Goal: Task Accomplishment & Management: Manage account settings

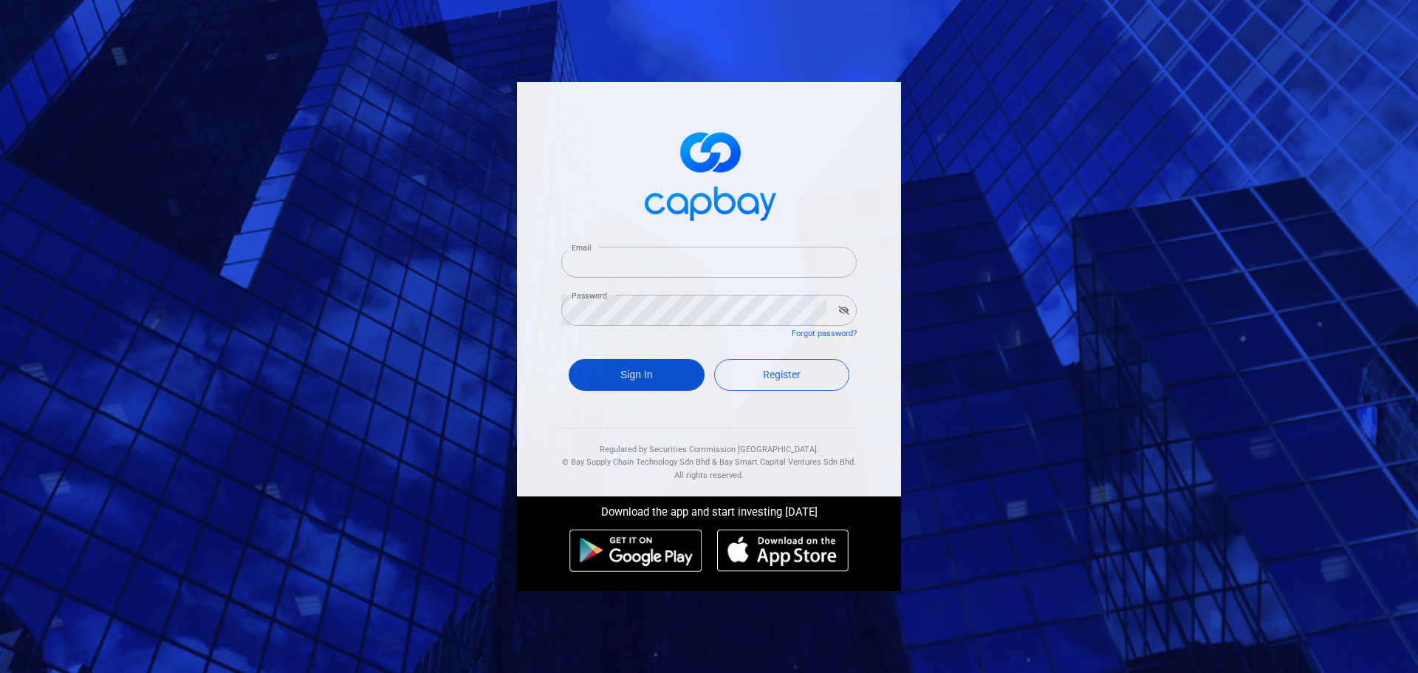
type input "[EMAIL_ADDRESS][DOMAIN_NAME]"
click at [656, 374] on button "Sign In" at bounding box center [637, 375] width 136 height 32
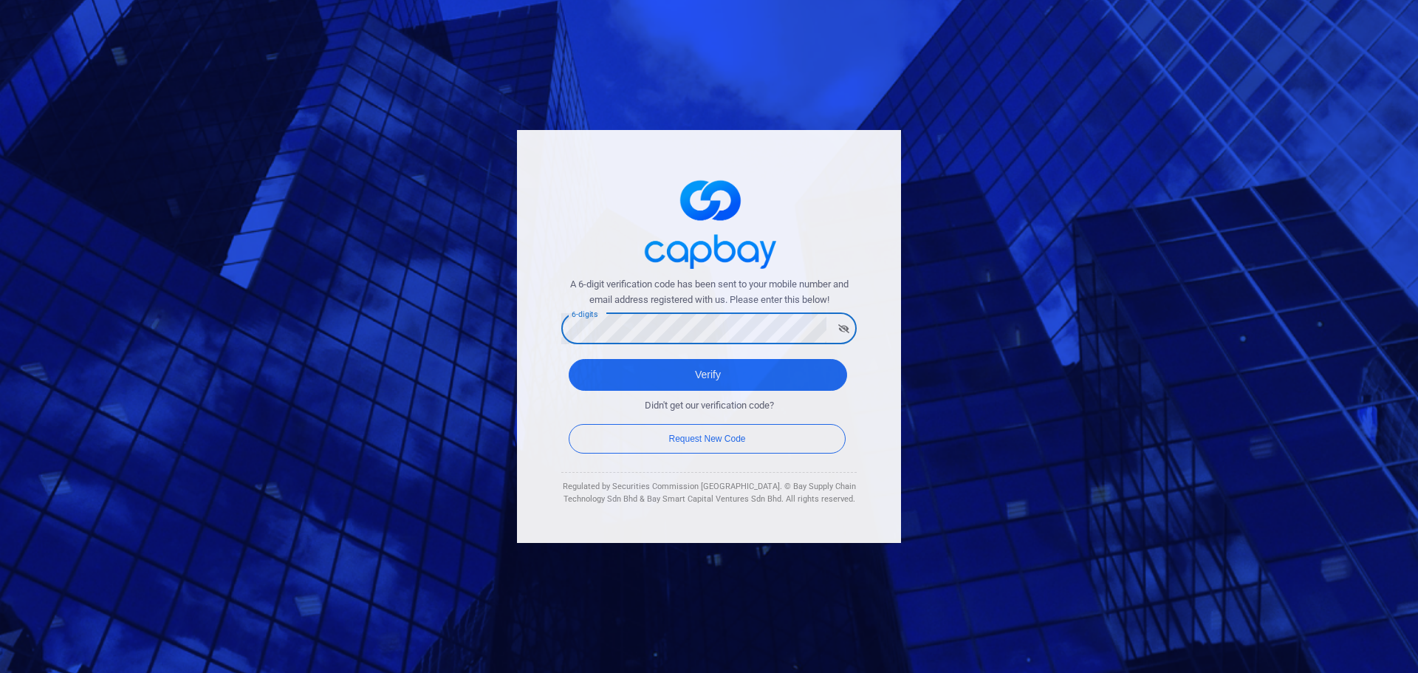
click at [569, 359] on button "Verify" at bounding box center [708, 375] width 278 height 32
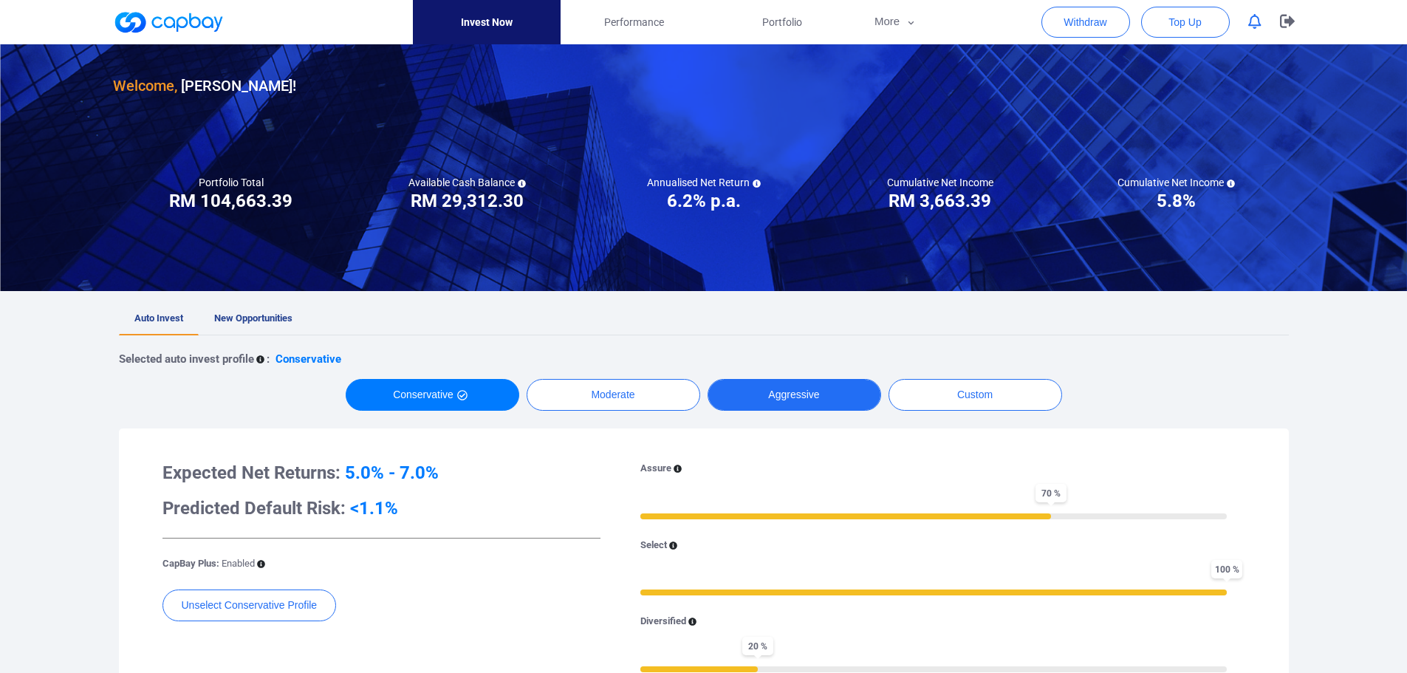
scroll to position [74, 0]
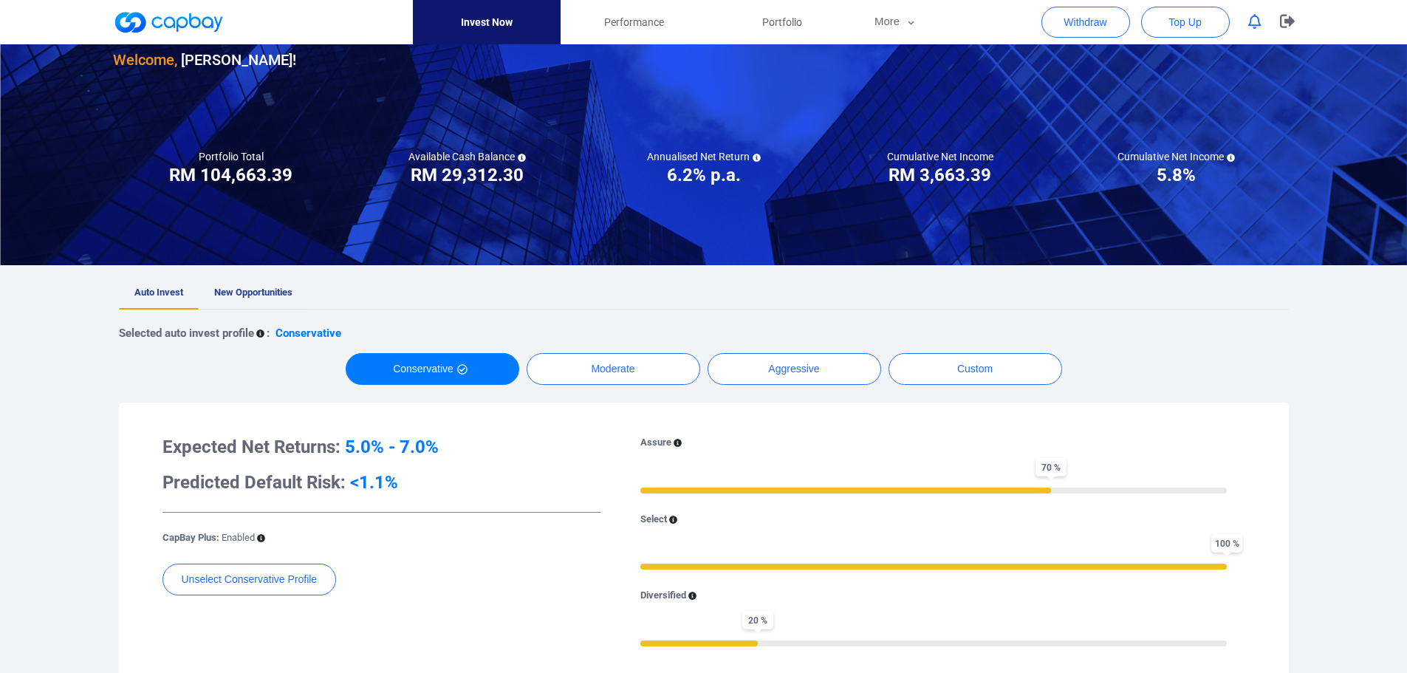
click at [250, 295] on span "New Opportunities" at bounding box center [253, 292] width 78 height 11
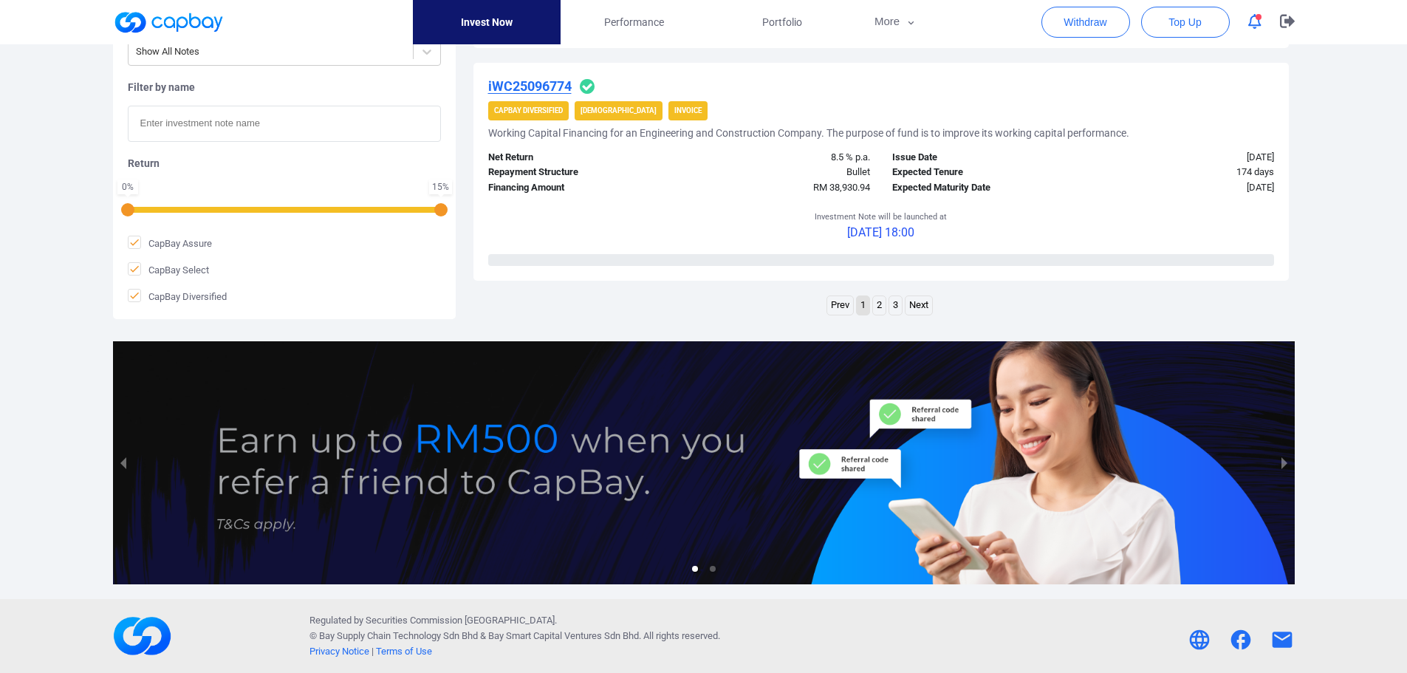
scroll to position [2316, 0]
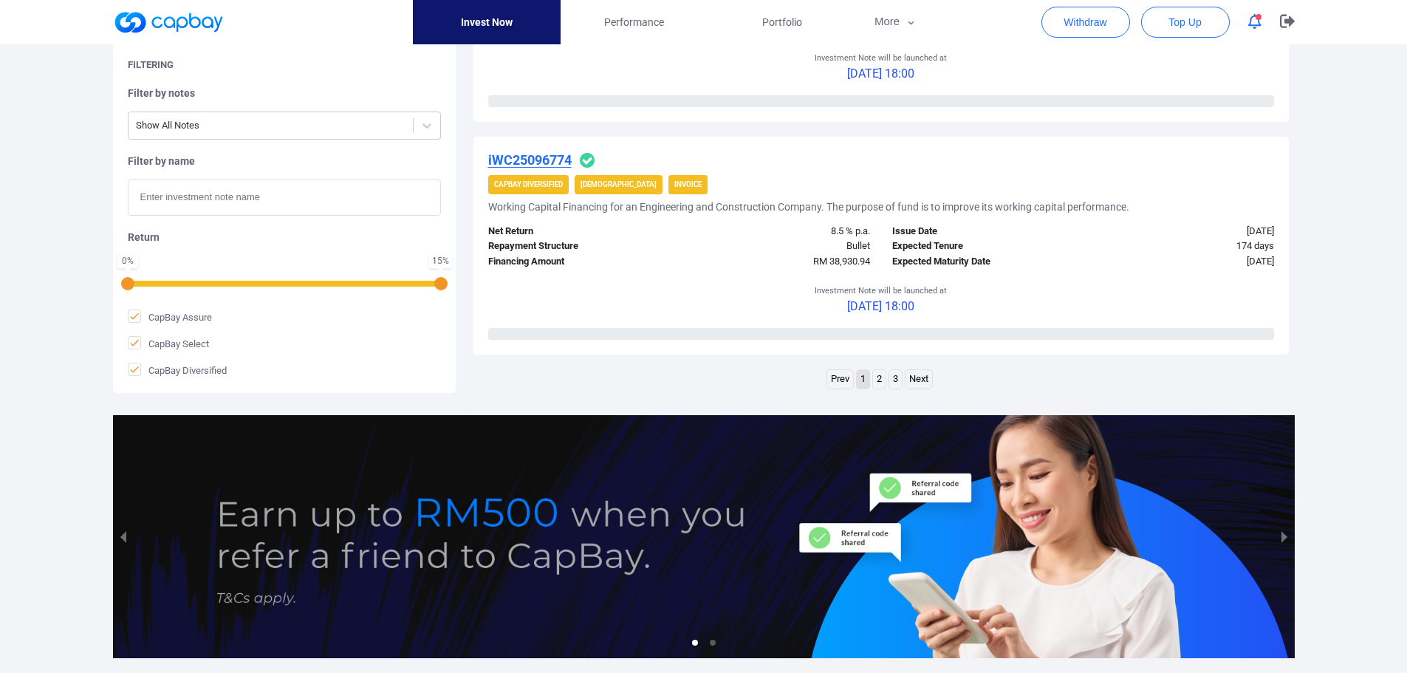
click at [903, 375] on ul "Prev 1 2 3 Next" at bounding box center [880, 381] width 109 height 24
click at [897, 376] on link "3" at bounding box center [895, 379] width 13 height 18
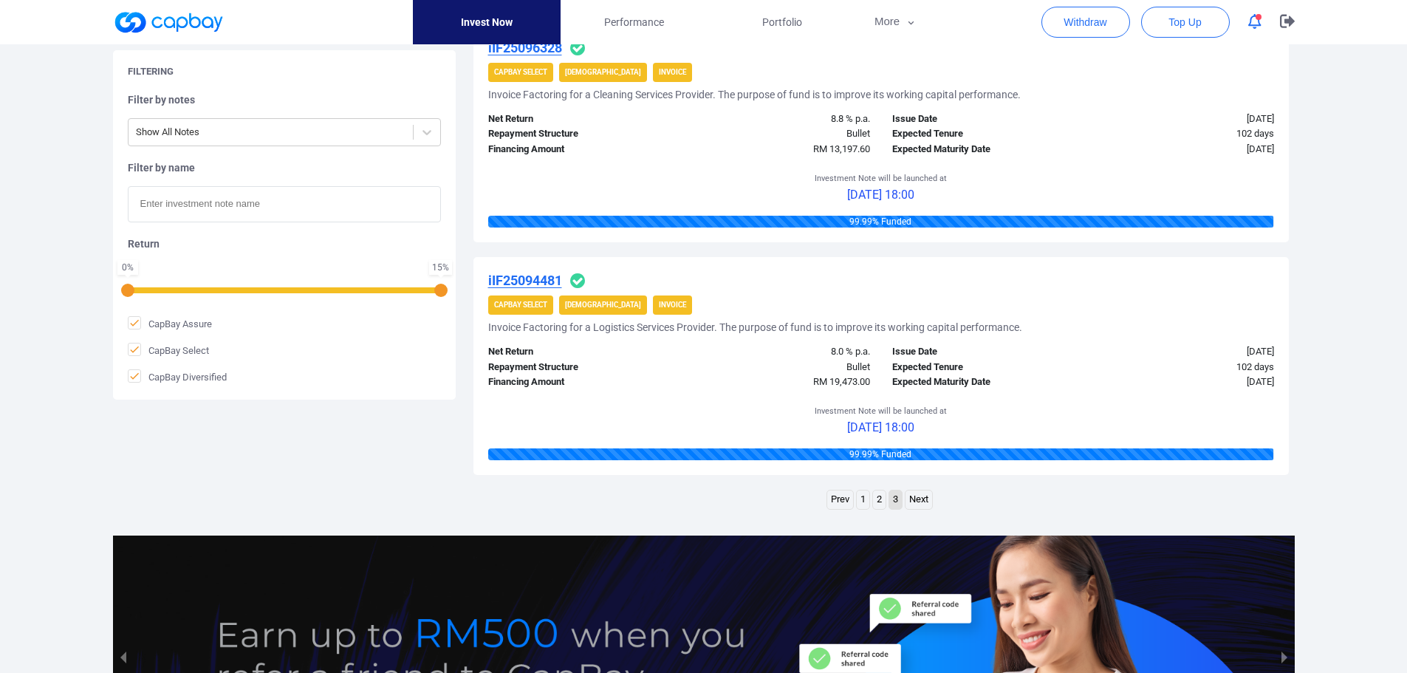
scroll to position [1834, 0]
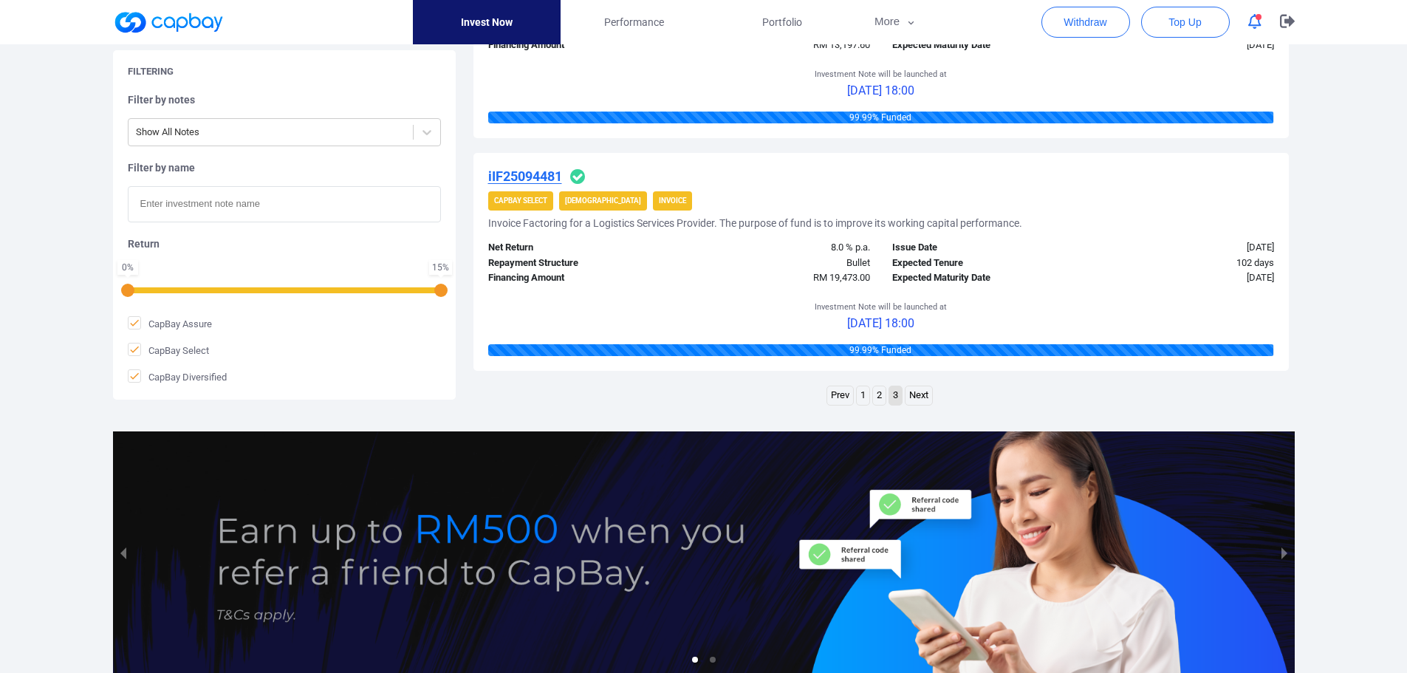
click at [877, 392] on link "2" at bounding box center [879, 395] width 13 height 18
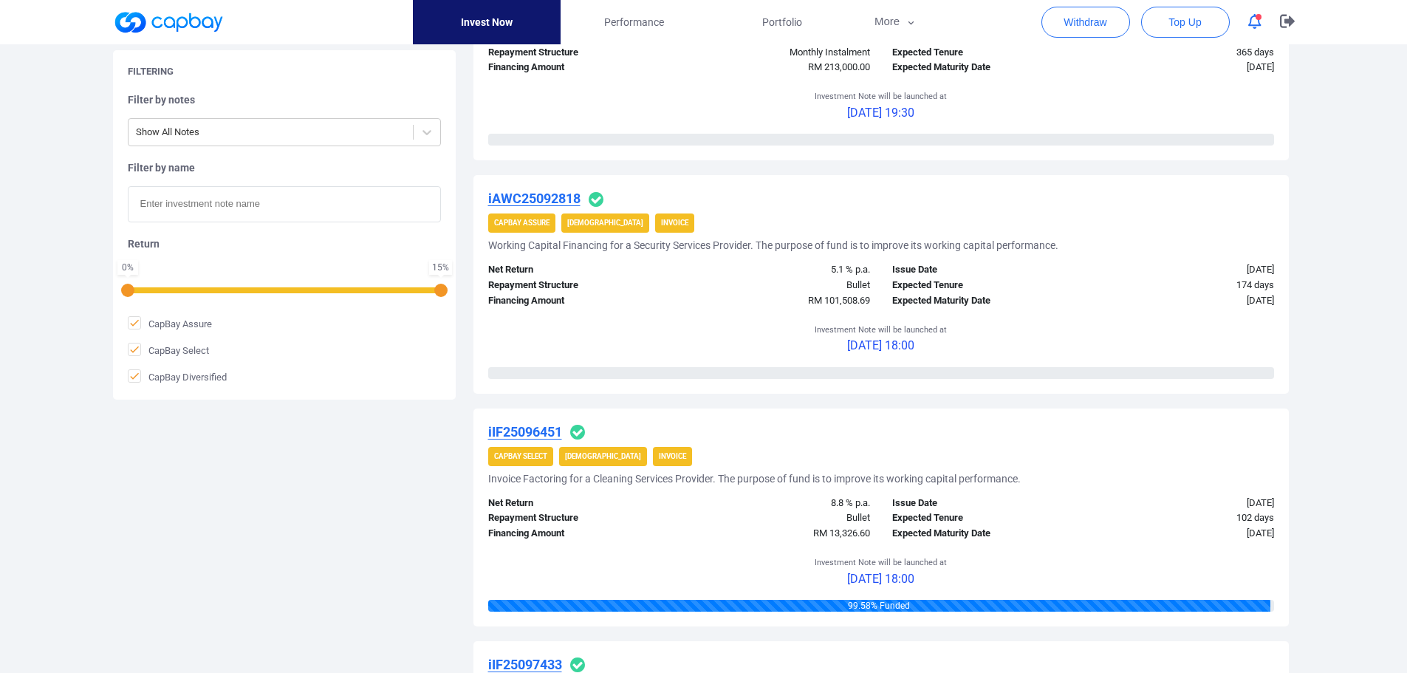
scroll to position [1340, 0]
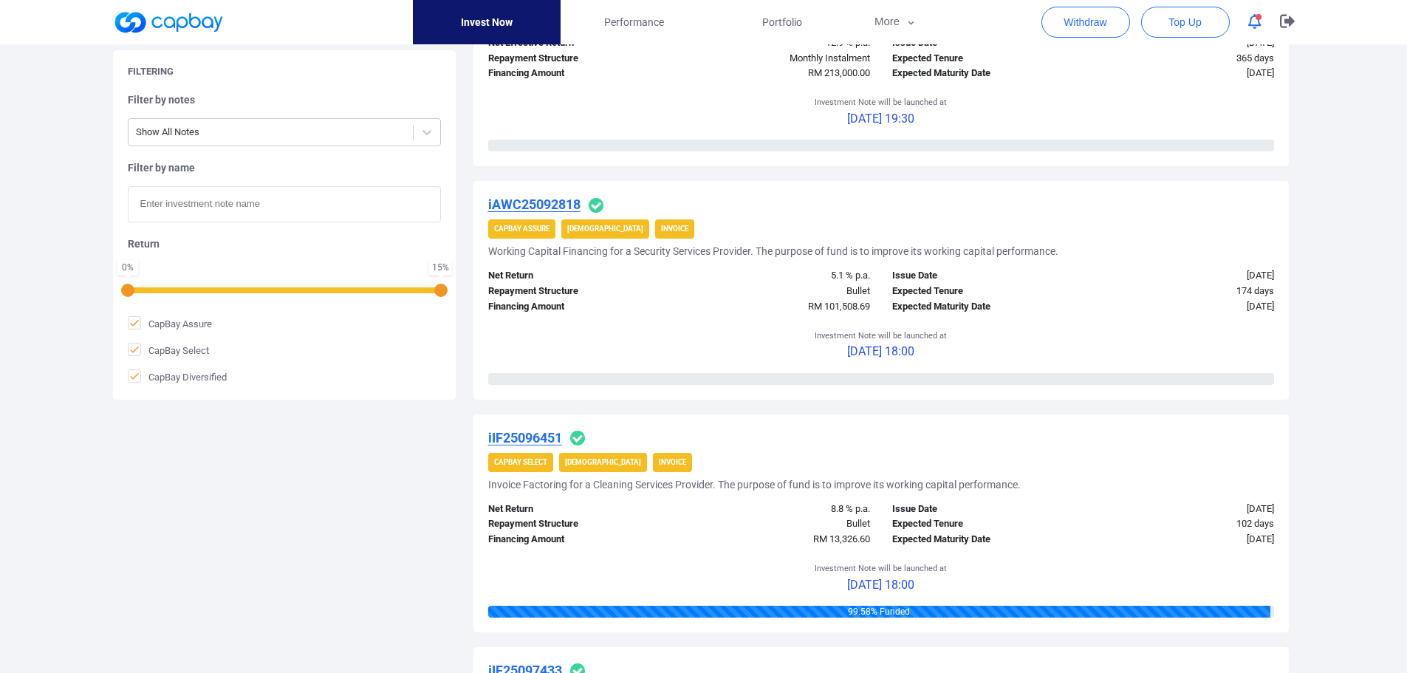
click at [1251, 17] on icon "button" at bounding box center [1254, 22] width 13 height 16
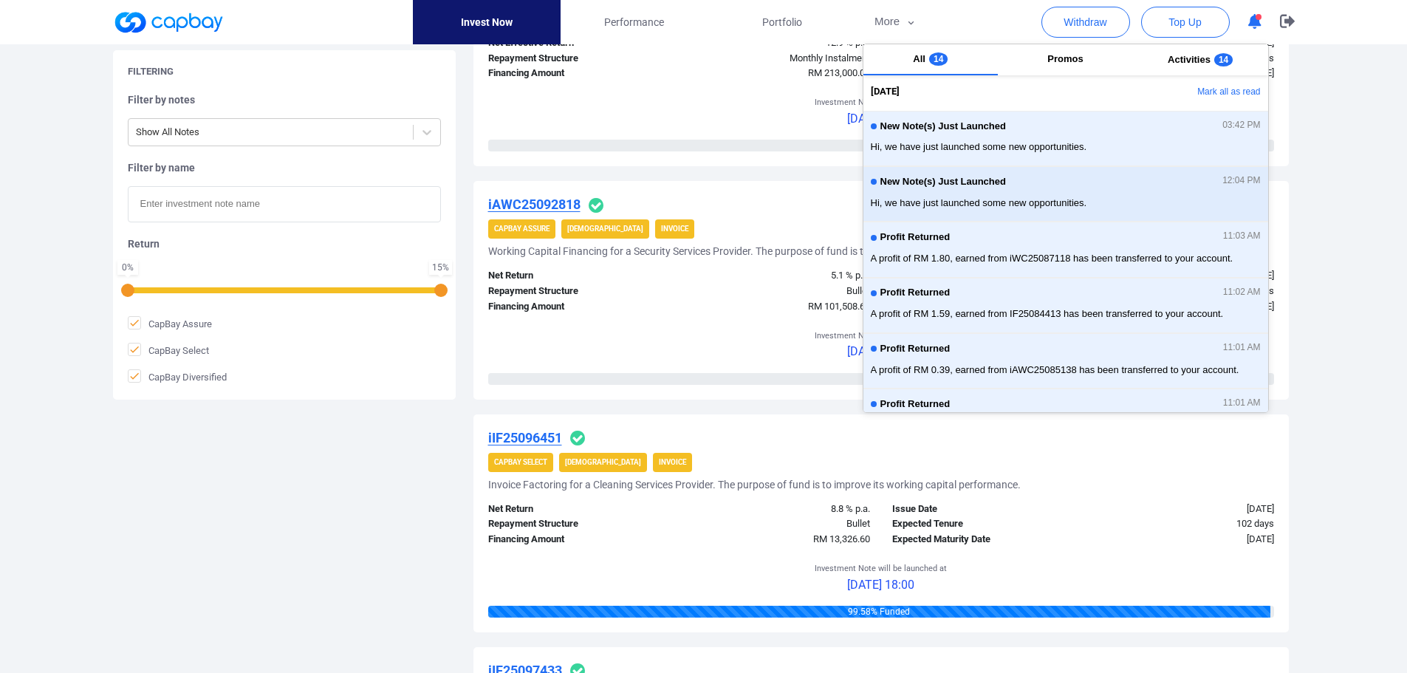
scroll to position [0, 0]
click at [1227, 90] on button "Mark all as read" at bounding box center [1187, 93] width 159 height 25
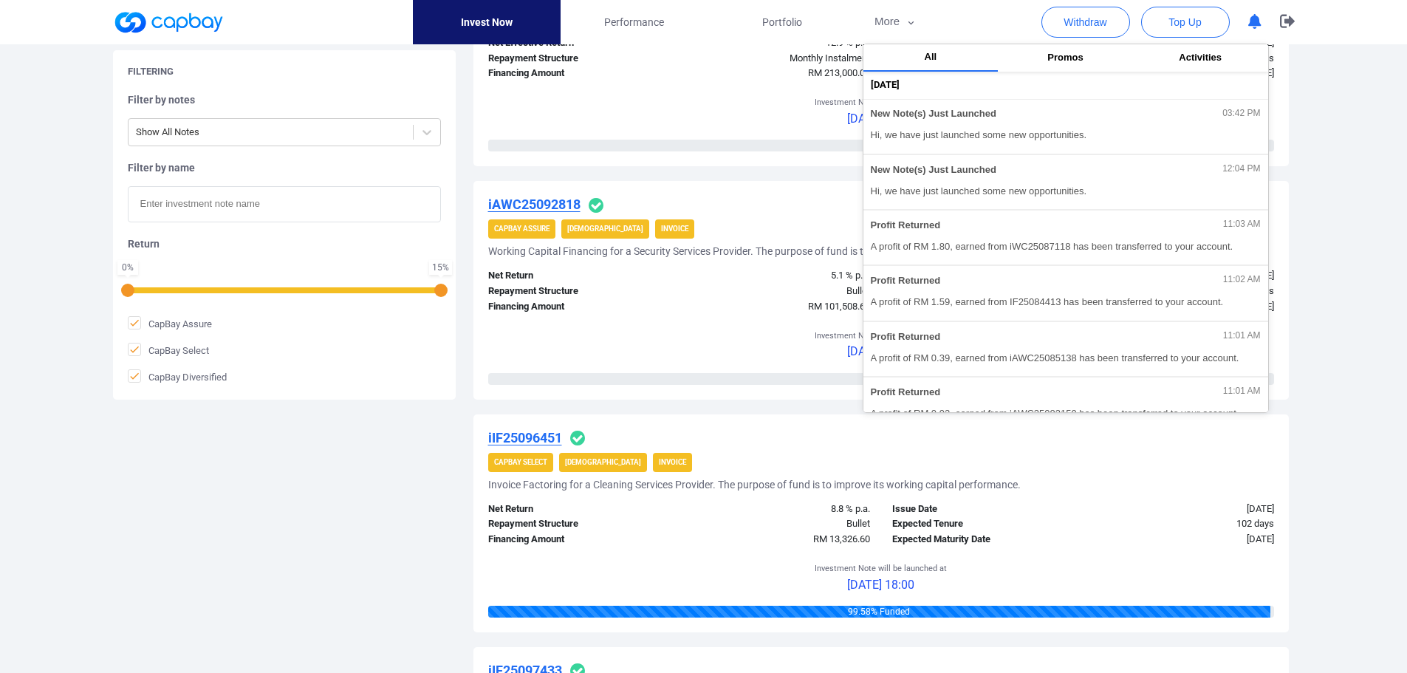
click at [289, 451] on div "Filtering Filter by notes Show All Notes Filter by name Return 0 % 15 % CapBay …" at bounding box center [704, 169] width 1204 height 2399
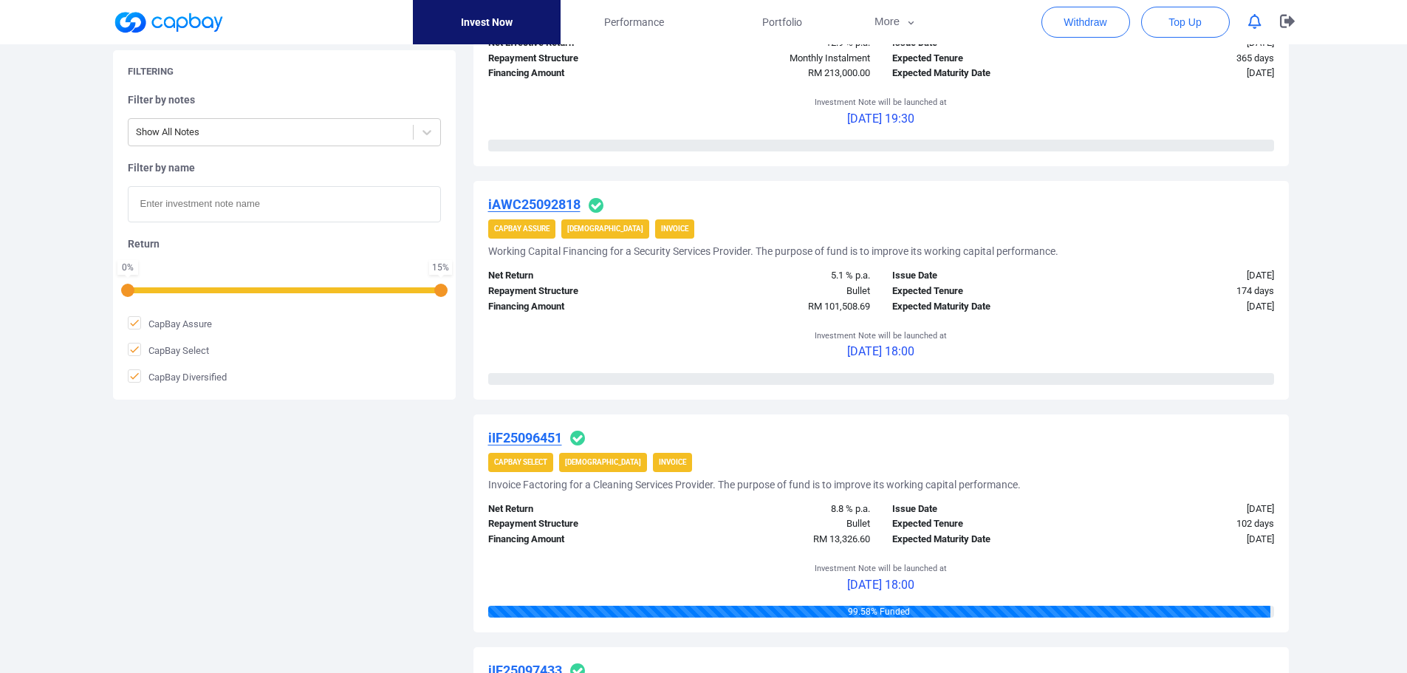
click at [1345, 168] on div "Welcome, [PERSON_NAME] ! Portfolio Total Portfolio Total RM ***** RM 104,663.39…" at bounding box center [703, 176] width 1407 height 2945
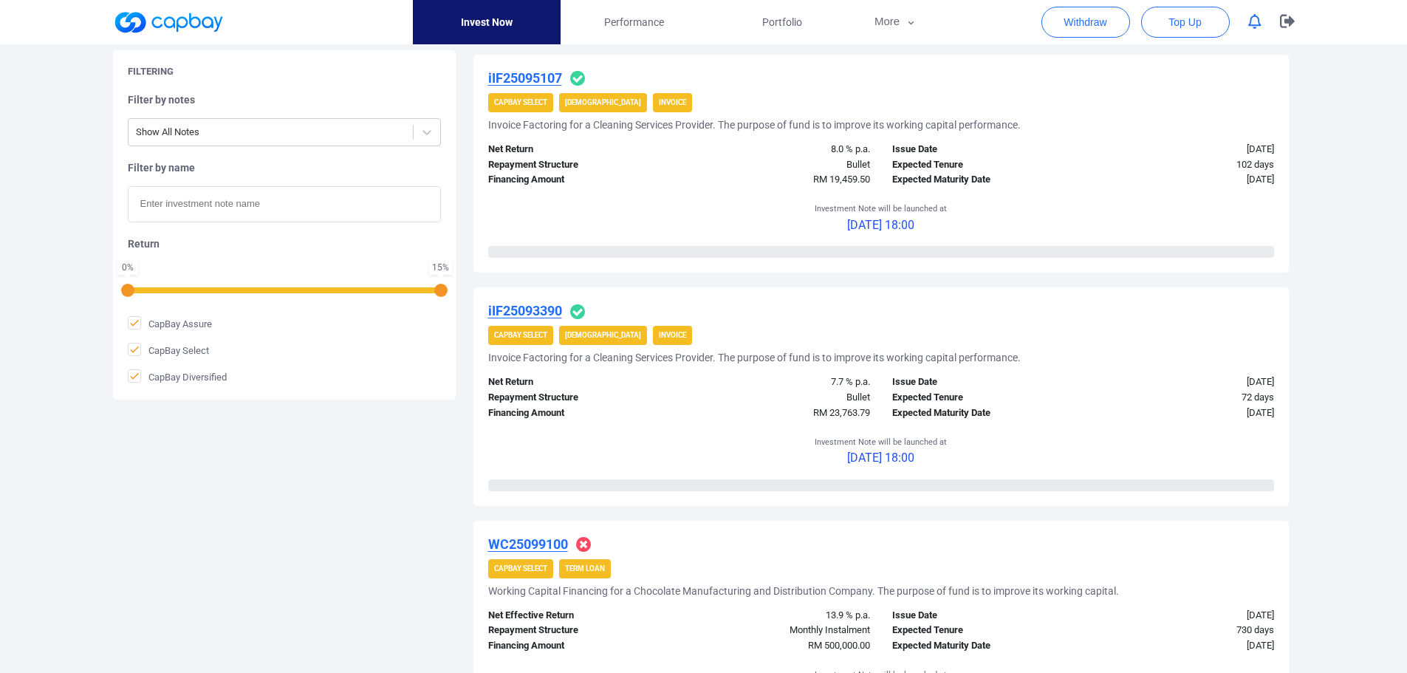
scroll to position [738, 0]
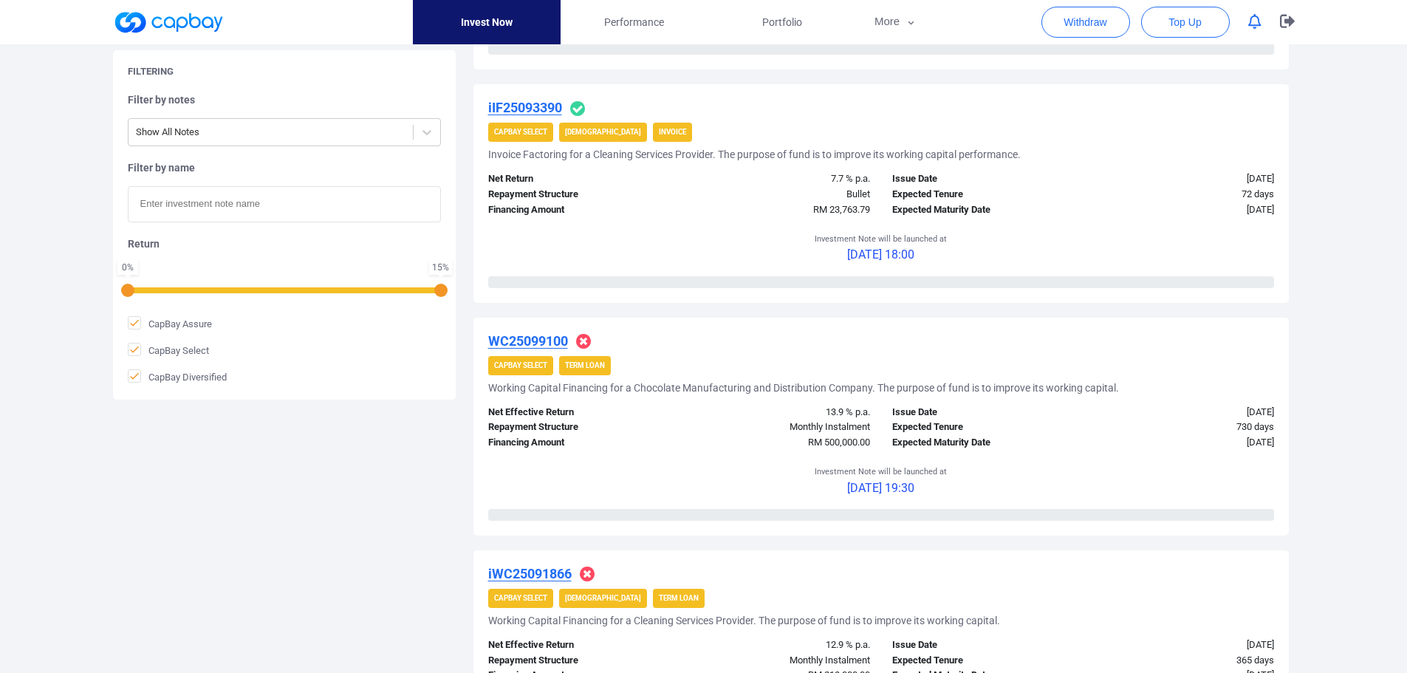
click at [529, 103] on u "iIF25093390" at bounding box center [525, 108] width 74 height 16
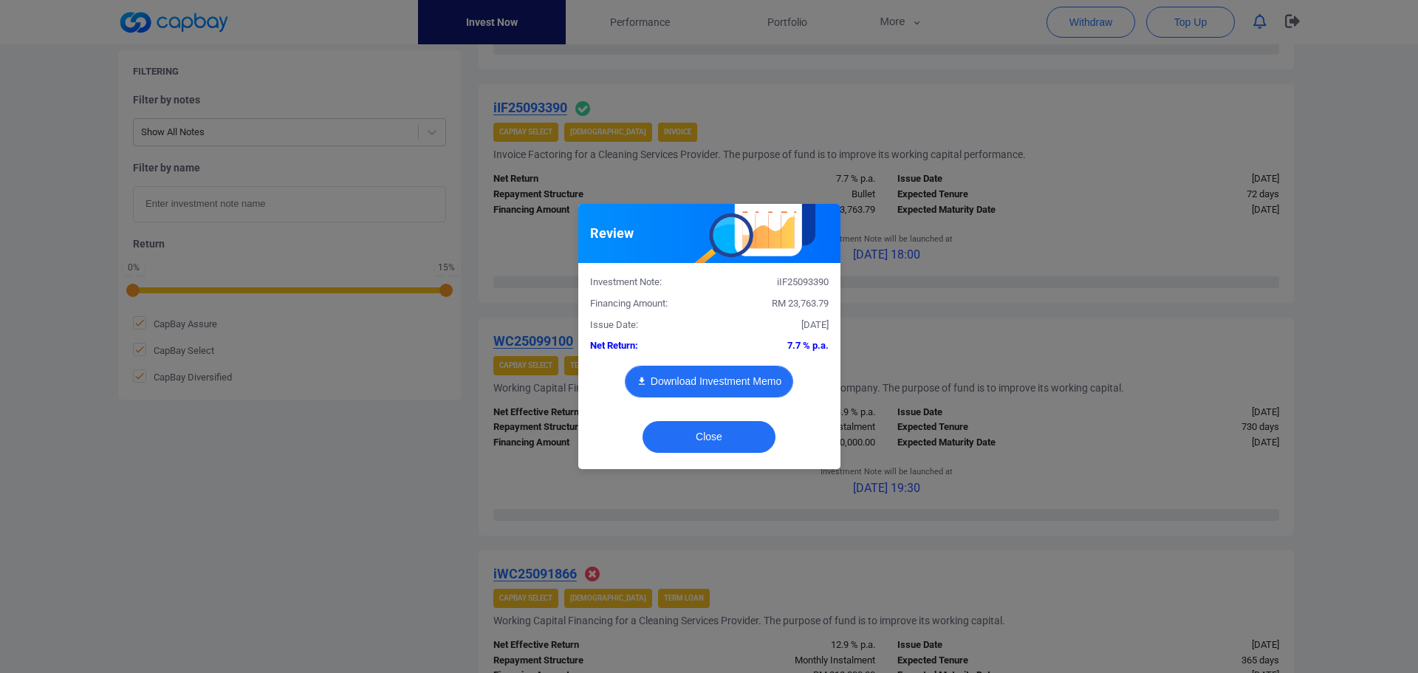
click at [741, 377] on button "Download Investment Memo" at bounding box center [709, 382] width 168 height 32
click at [713, 443] on button "Close" at bounding box center [708, 437] width 133 height 32
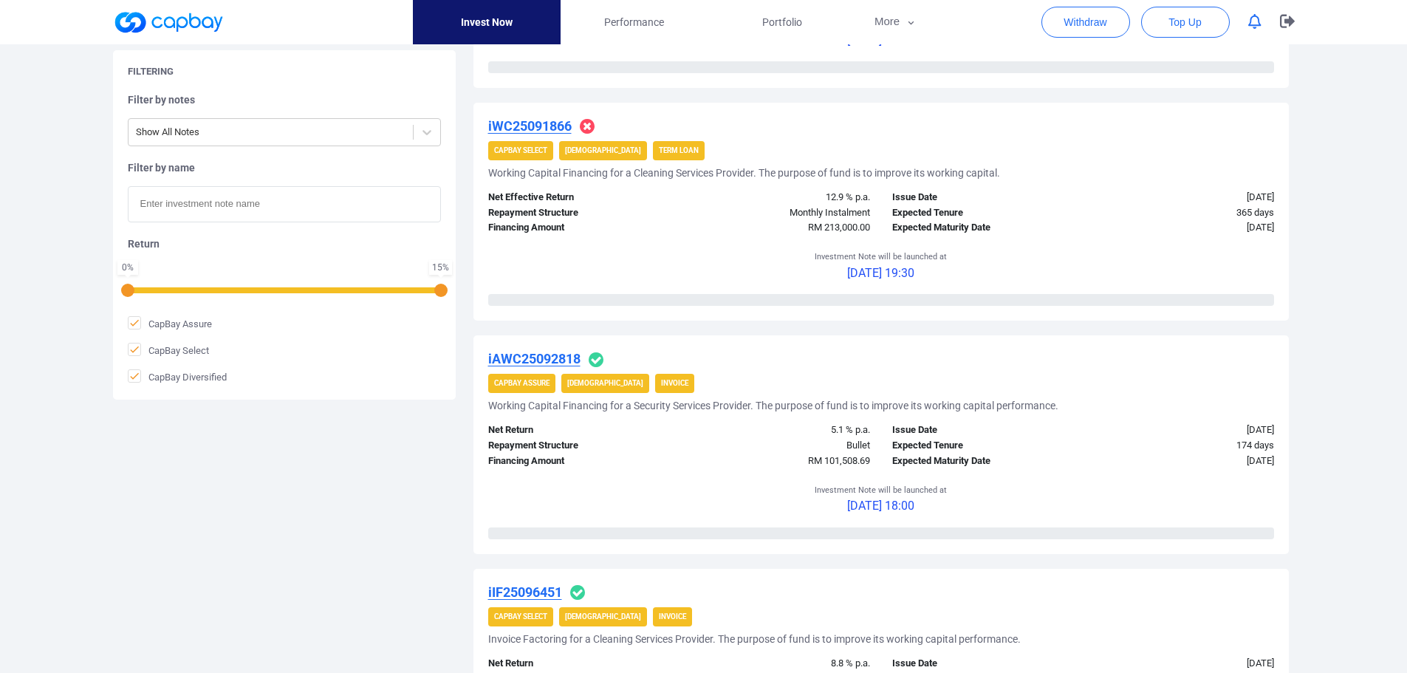
scroll to position [1329, 0]
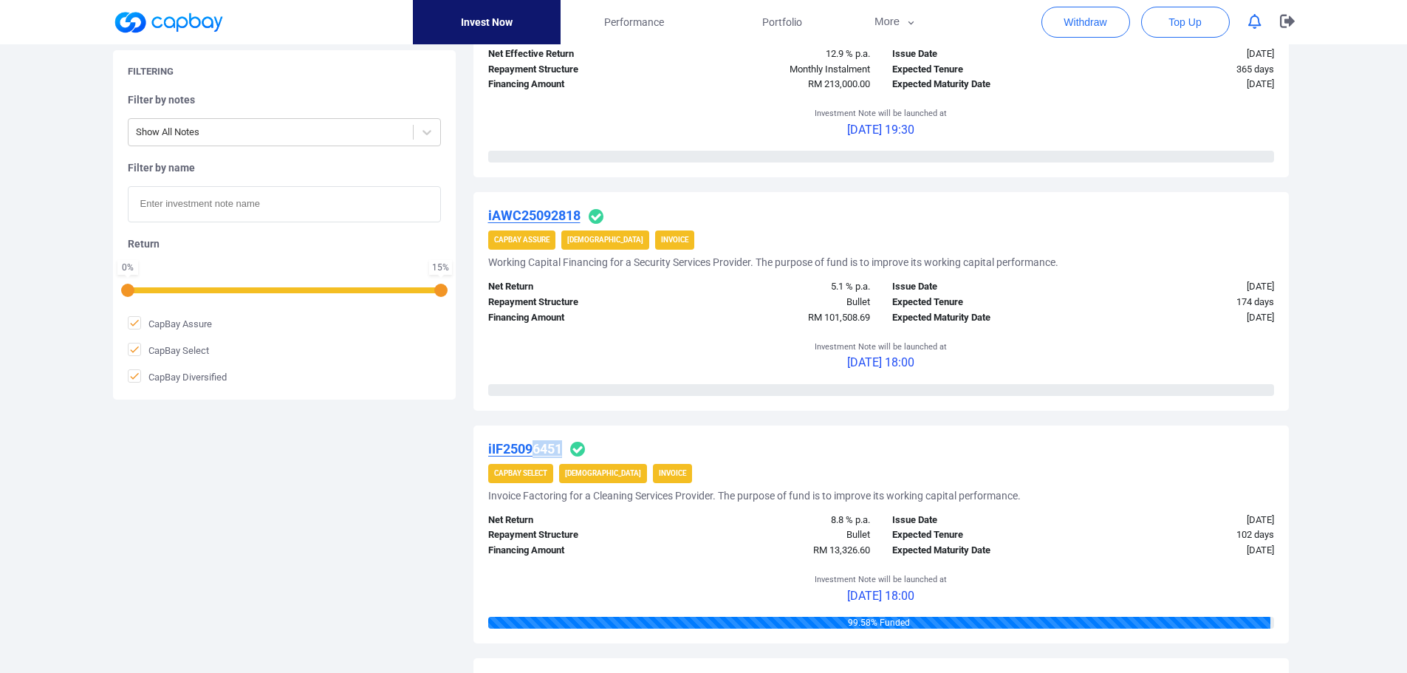
drag, startPoint x: 529, startPoint y: 451, endPoint x: 728, endPoint y: 448, distance: 198.7
click at [728, 448] on div "iIF25096451" at bounding box center [881, 449] width 786 height 18
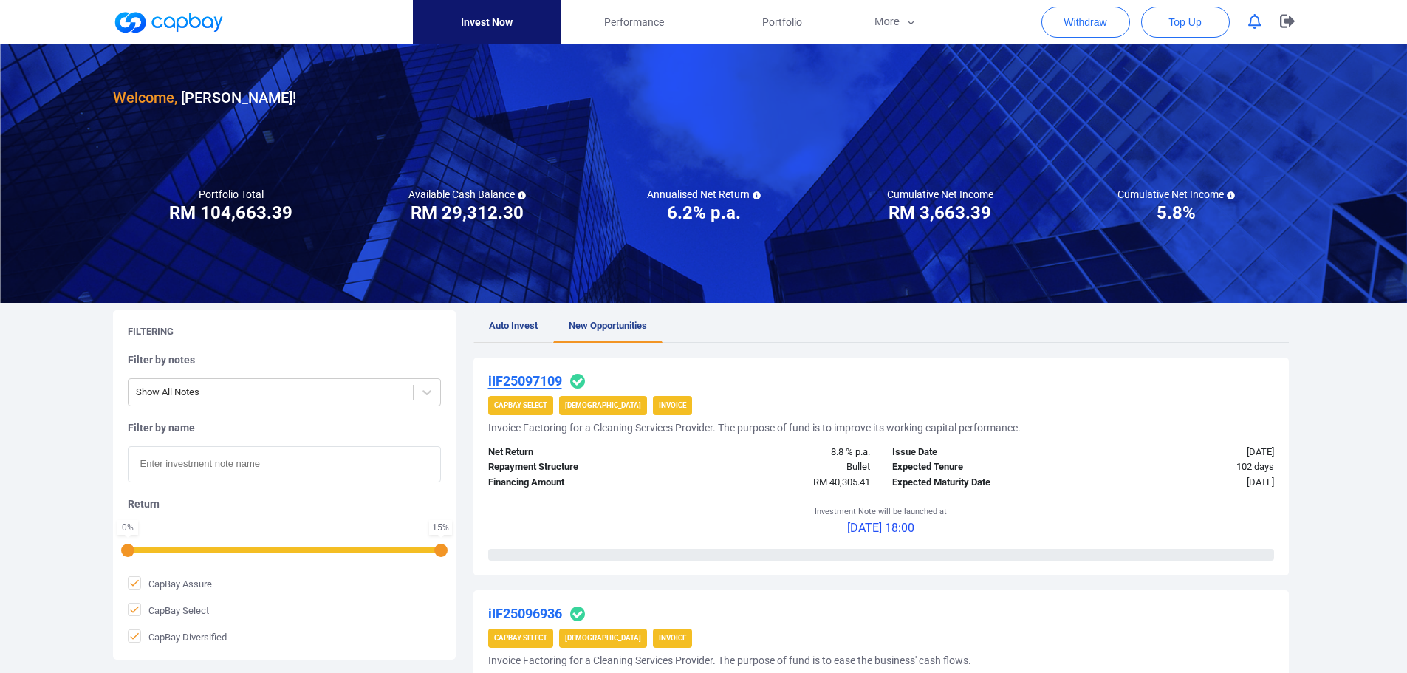
click at [513, 327] on span "Auto Invest" at bounding box center [513, 325] width 49 height 11
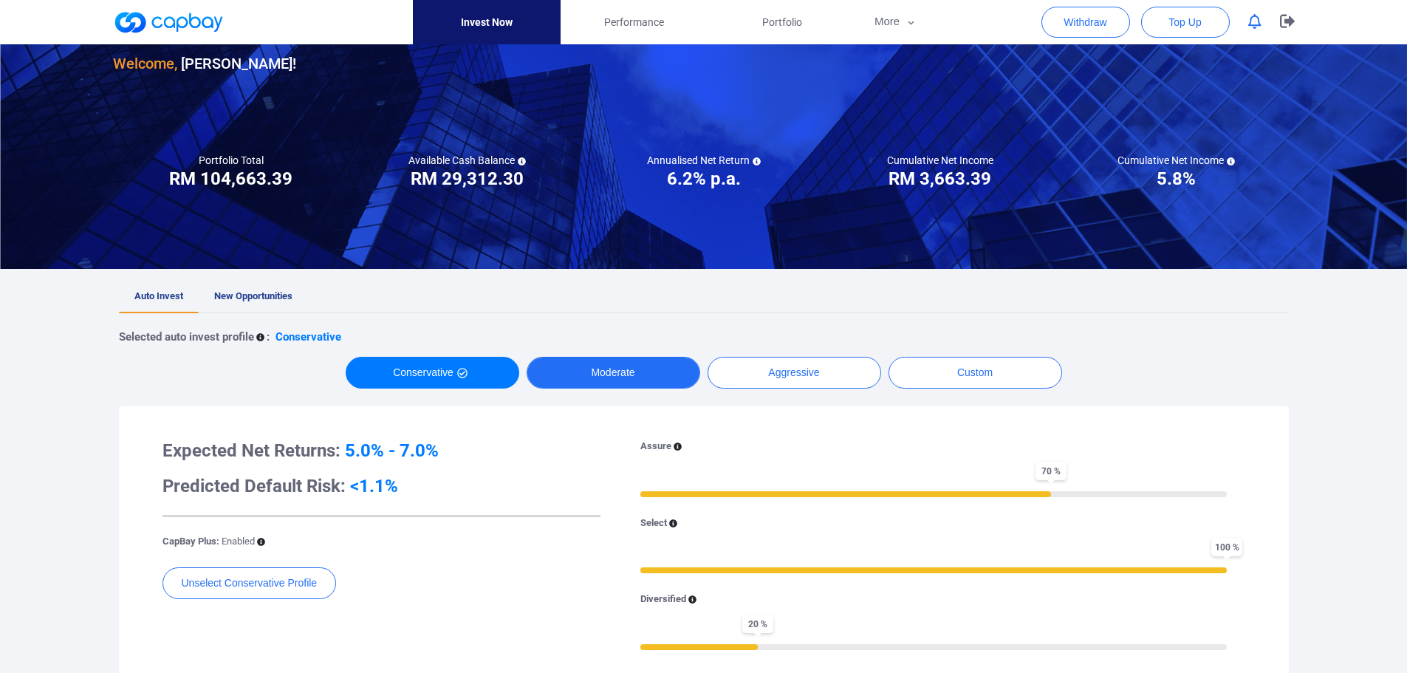
scroll to position [74, 0]
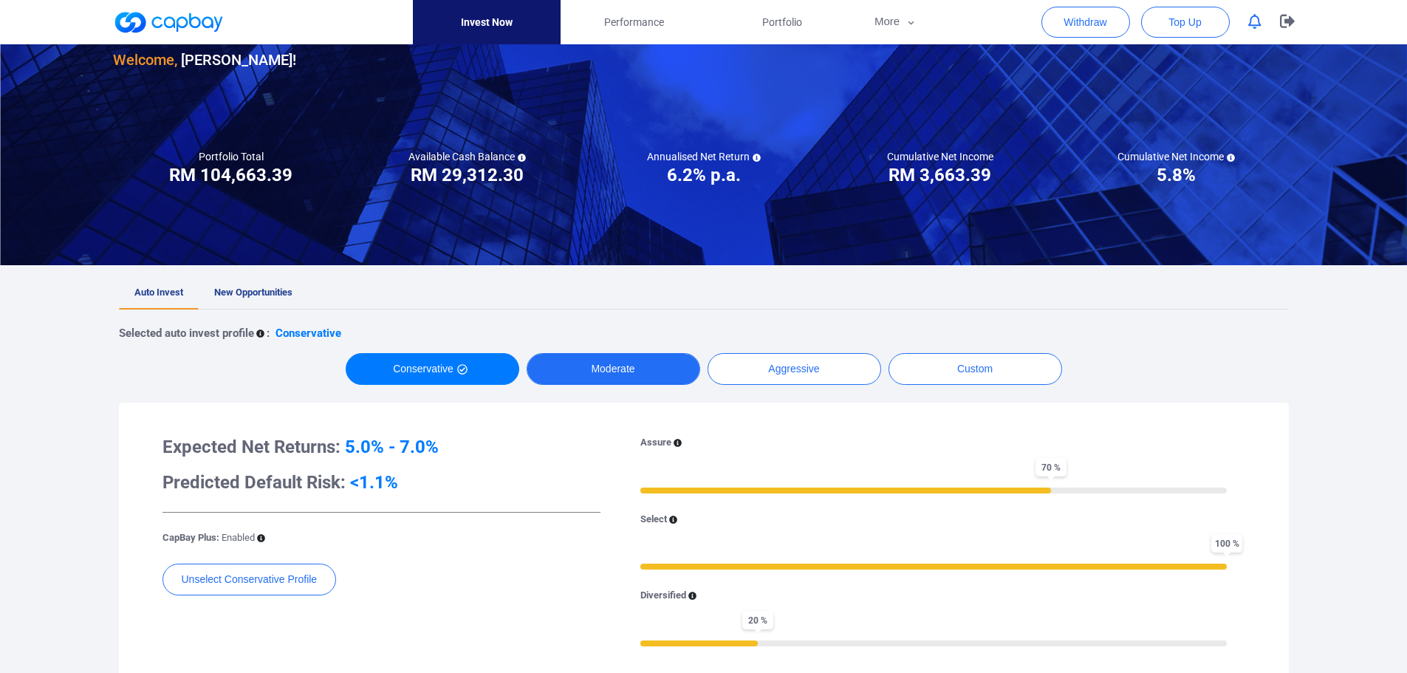
click at [609, 355] on button "Moderate" at bounding box center [613, 369] width 174 height 32
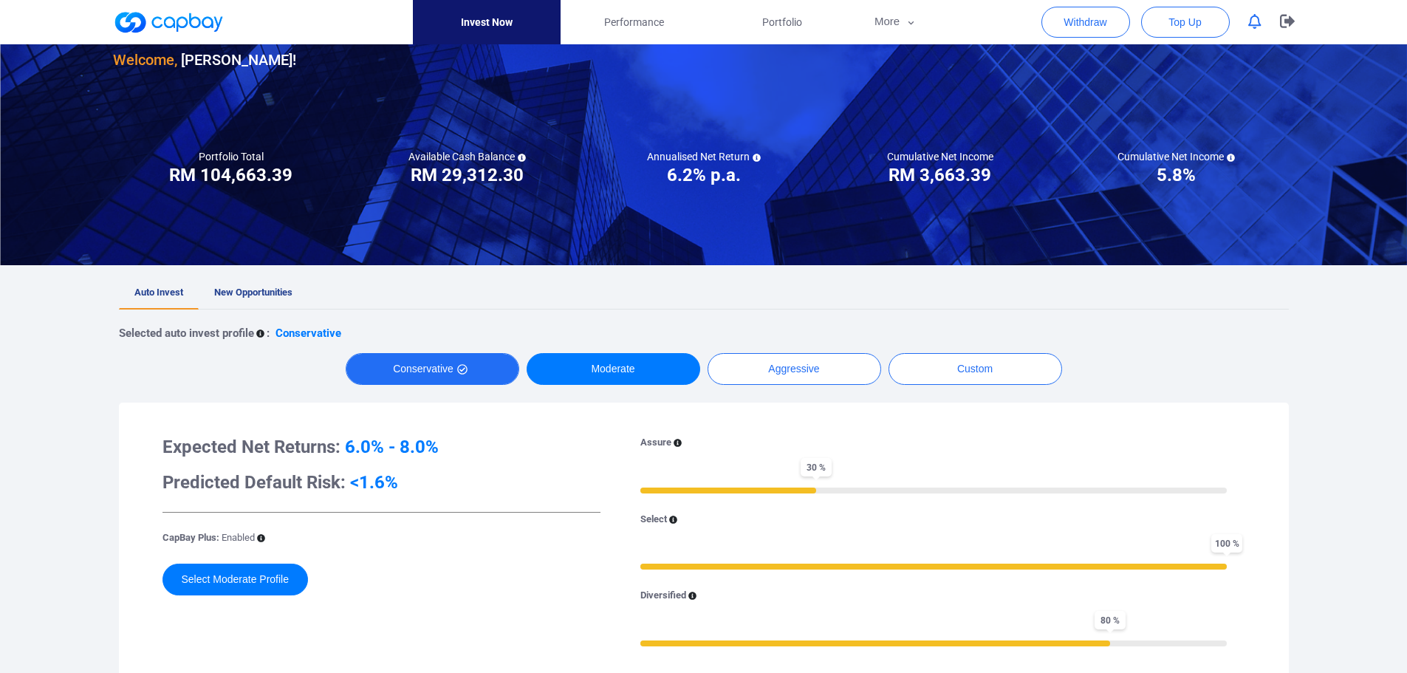
click at [436, 360] on button "Conservative" at bounding box center [433, 369] width 174 height 32
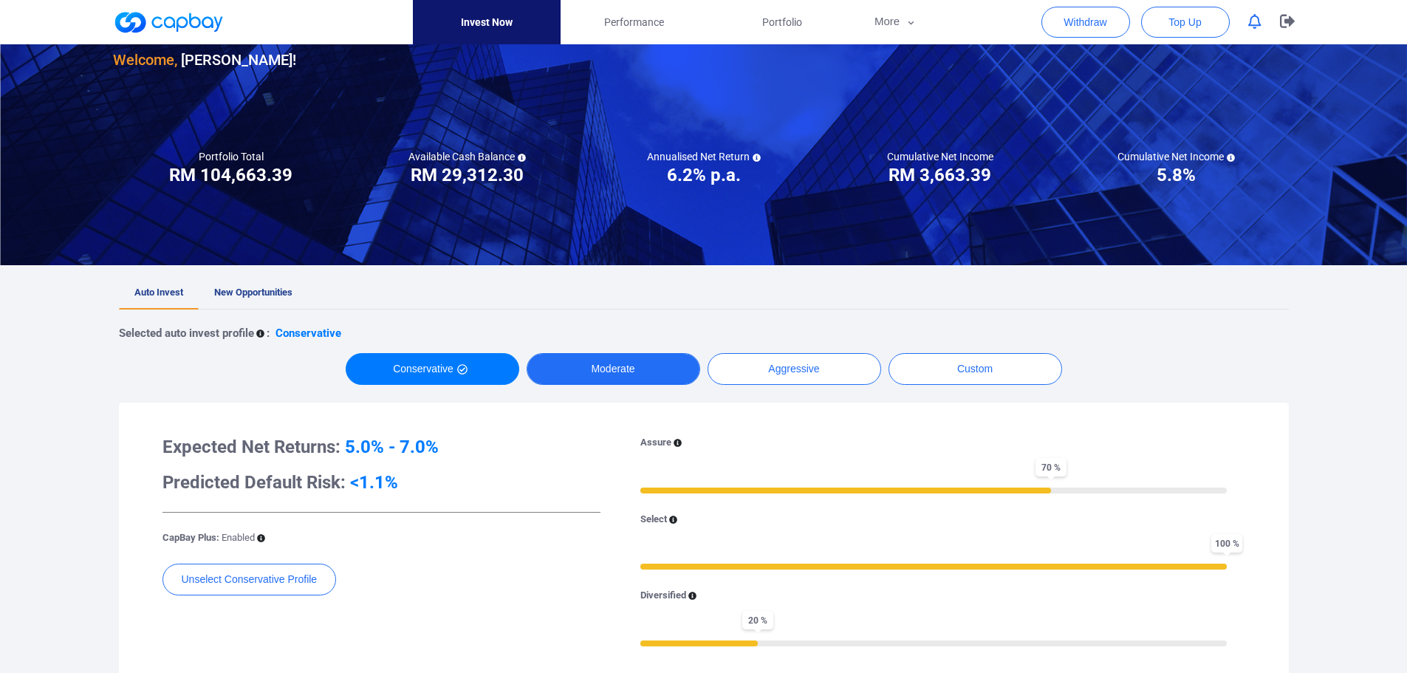
click at [602, 361] on button "Moderate" at bounding box center [613, 369] width 174 height 32
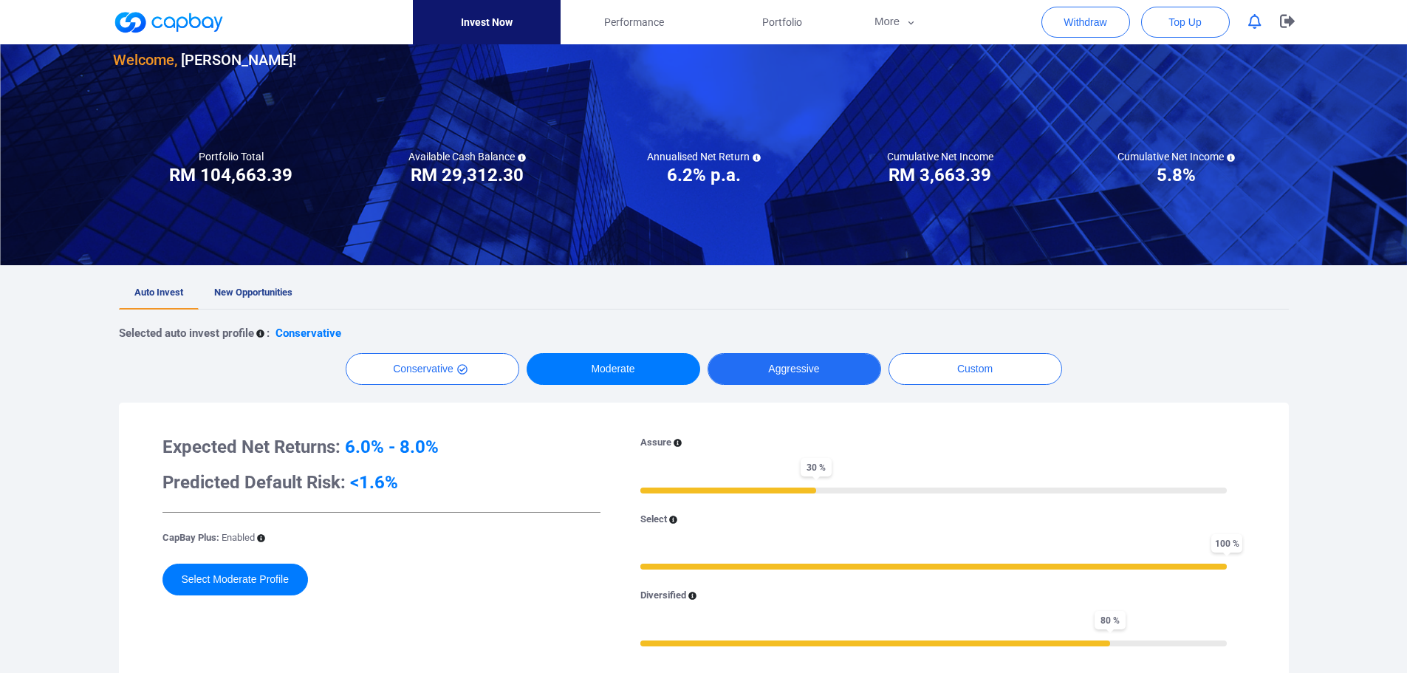
click at [786, 362] on button "Aggressive" at bounding box center [794, 369] width 174 height 32
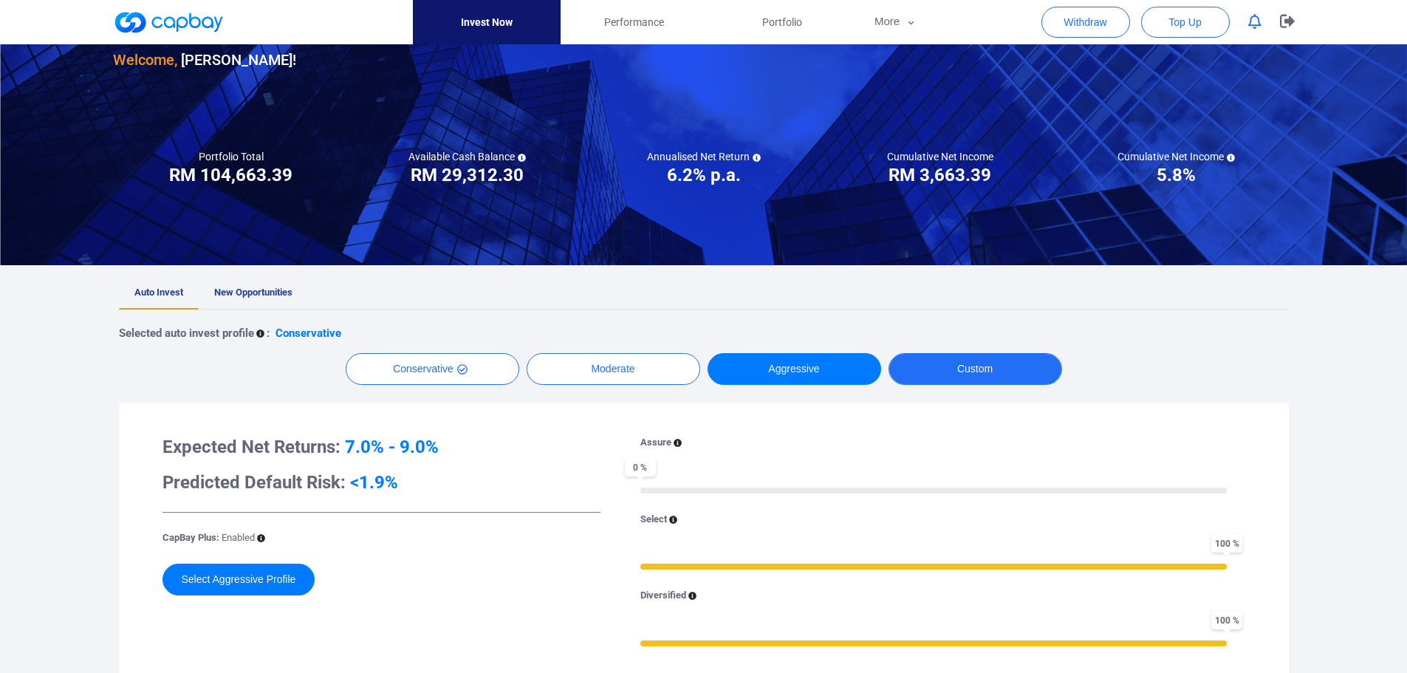
click at [972, 358] on button "Custom" at bounding box center [975, 369] width 174 height 32
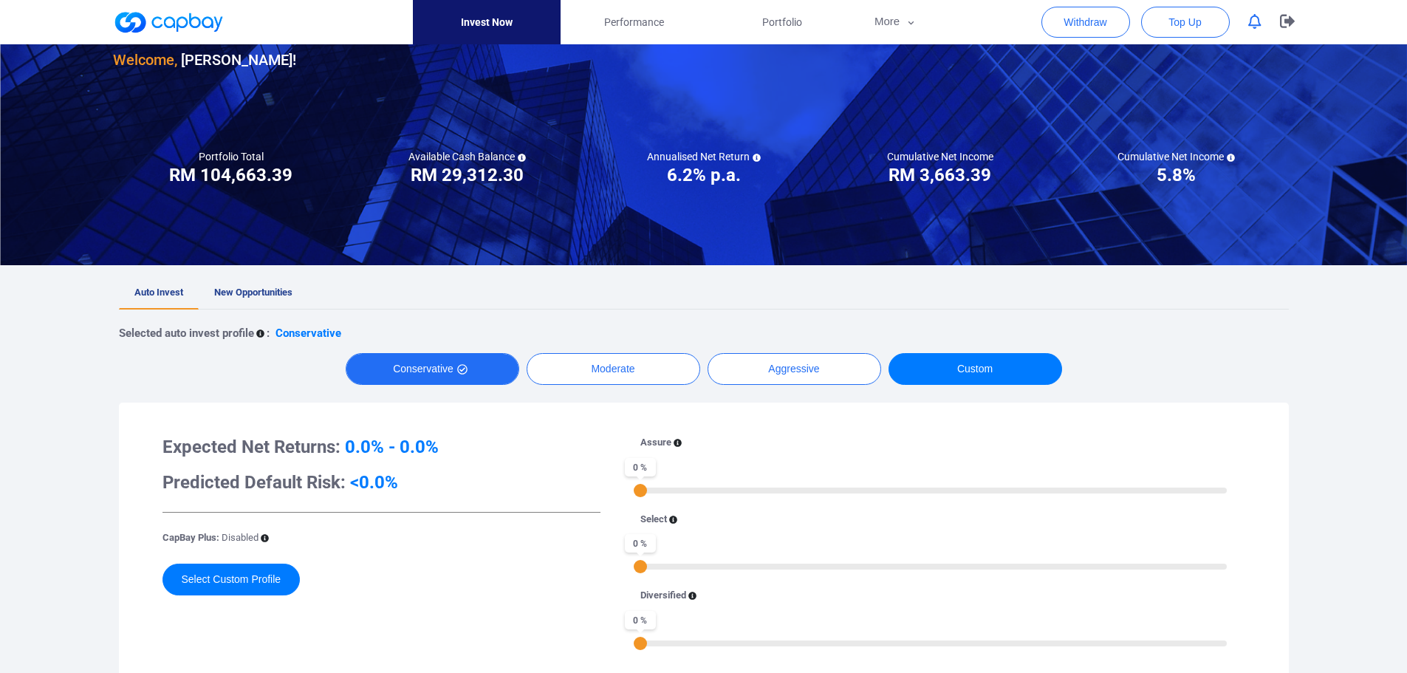
click at [432, 372] on button "Conservative" at bounding box center [433, 369] width 174 height 32
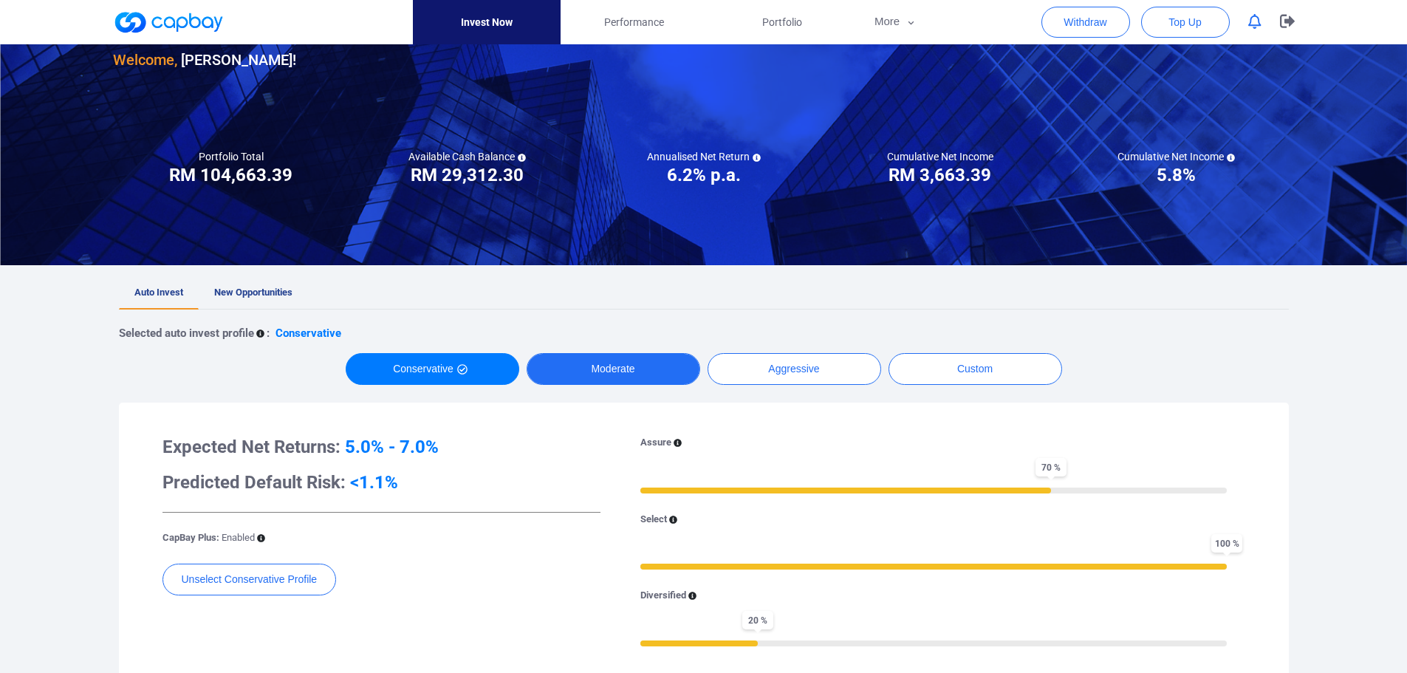
click at [574, 371] on button "Moderate" at bounding box center [613, 369] width 174 height 32
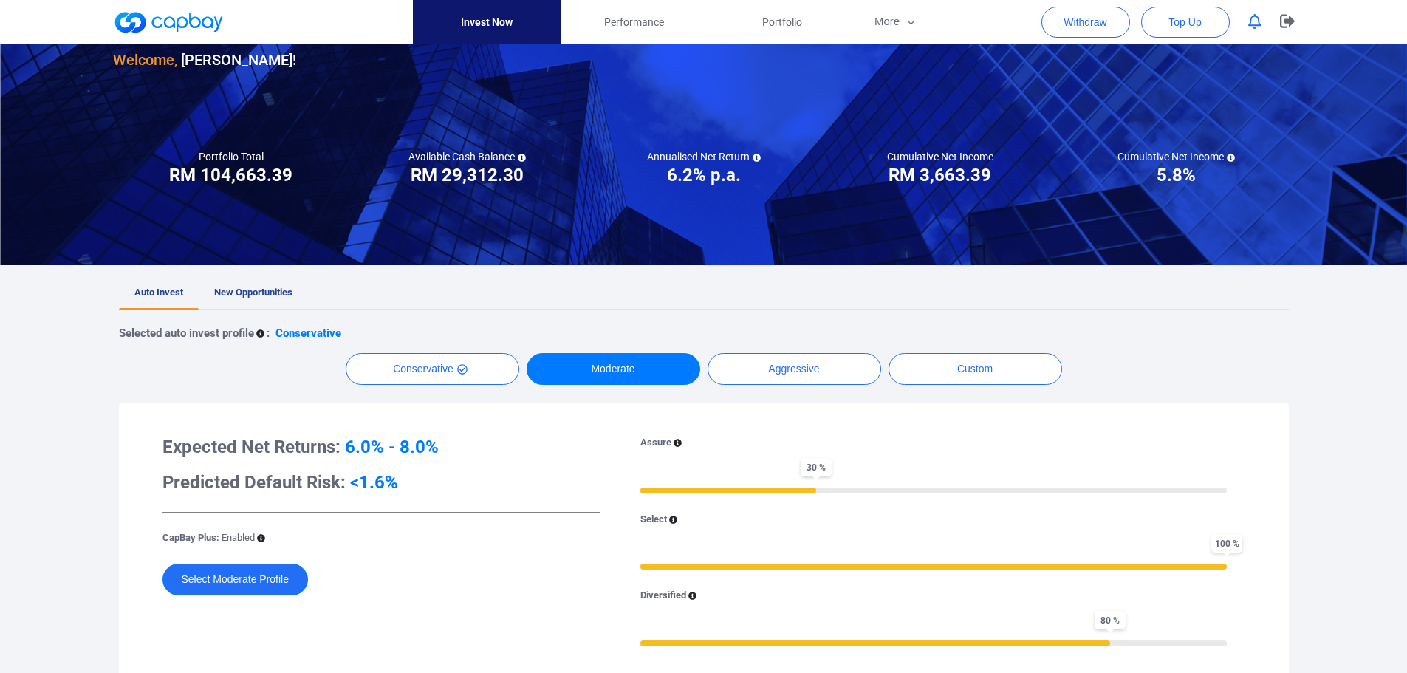
click at [241, 577] on button "Select Moderate Profile" at bounding box center [235, 579] width 146 height 32
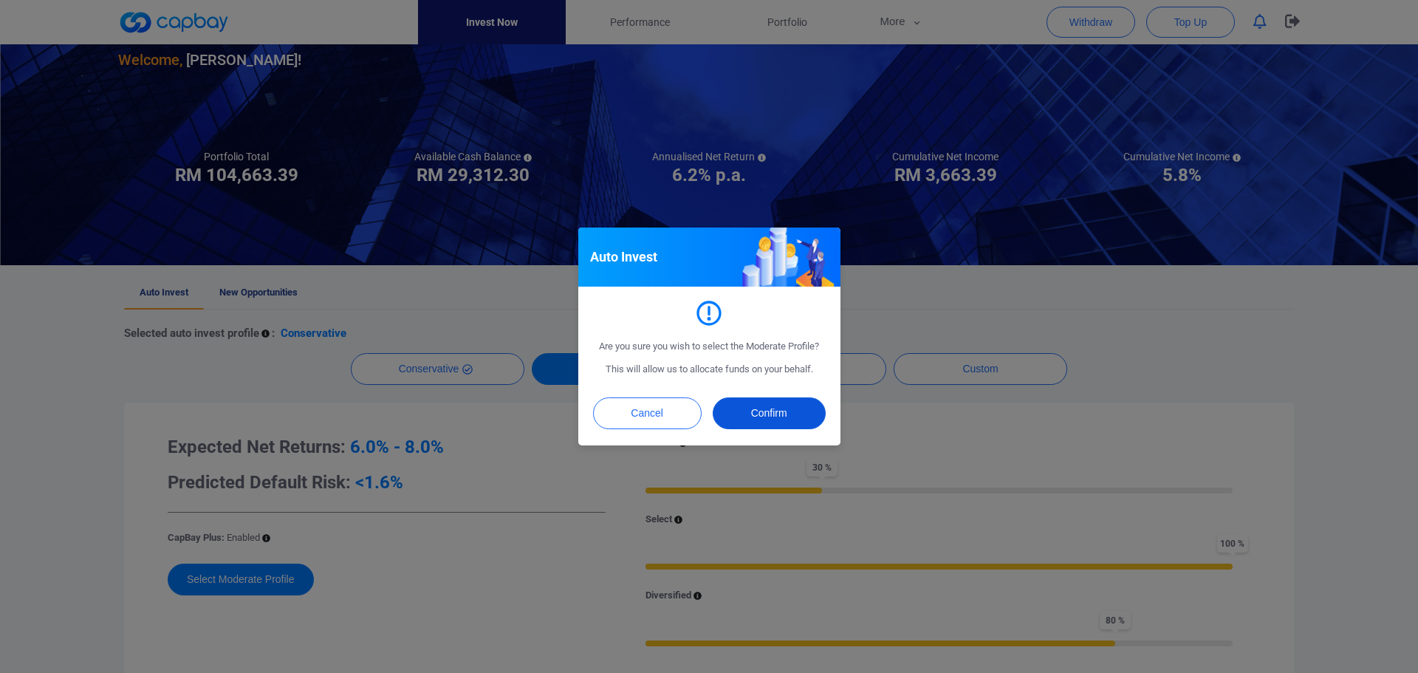
click at [766, 411] on button "Confirm" at bounding box center [769, 413] width 113 height 32
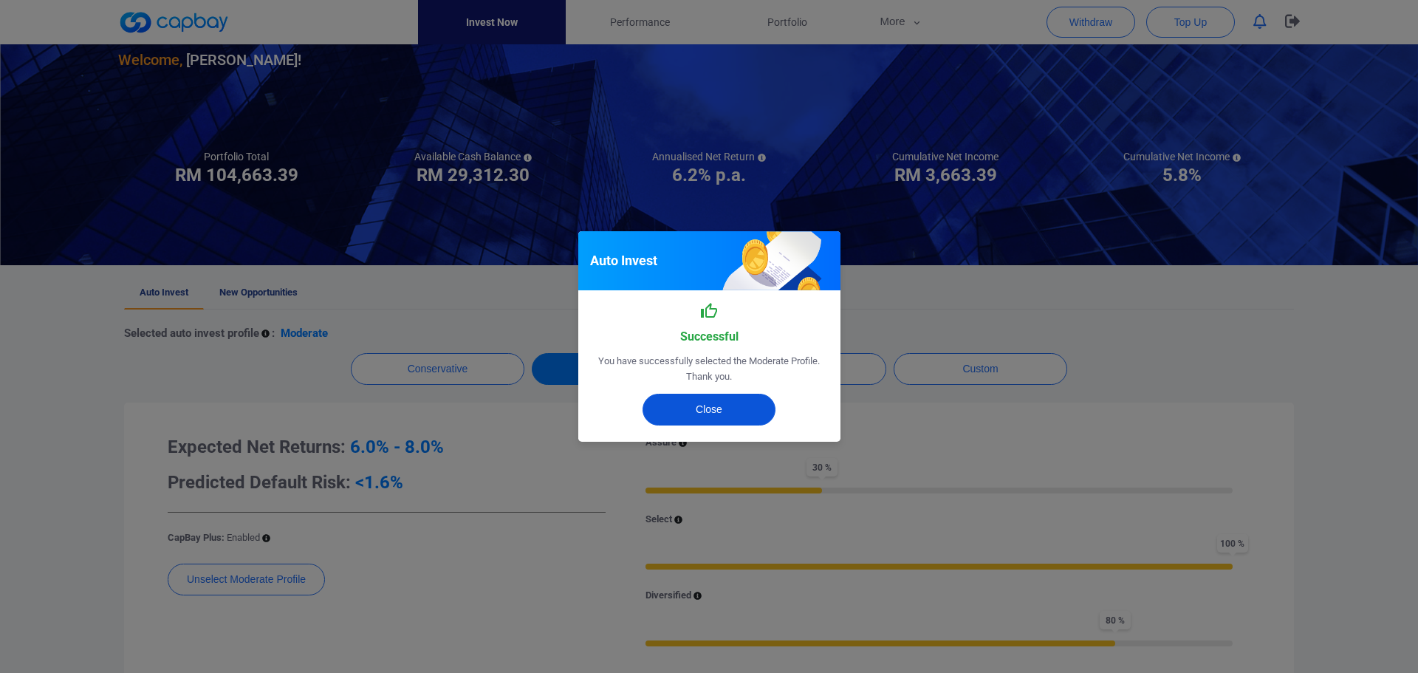
click at [645, 414] on button "Close" at bounding box center [708, 410] width 133 height 32
